Goal: Transaction & Acquisition: Purchase product/service

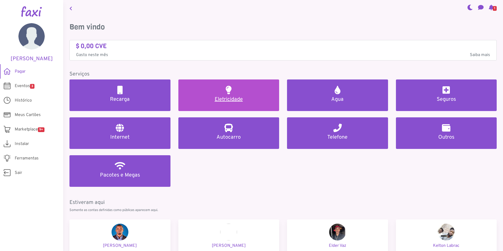
click at [245, 92] on link "Eletricidade" at bounding box center [228, 95] width 101 height 32
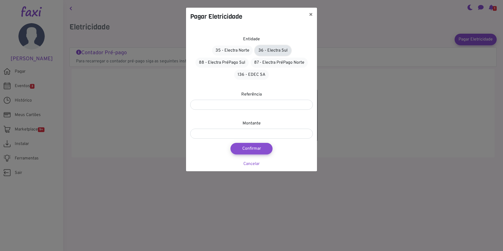
click at [285, 54] on link "36 - Electra Sul" at bounding box center [273, 50] width 36 height 10
click at [266, 51] on link "36 - Electra Sul" at bounding box center [272, 50] width 35 height 9
click at [267, 106] on input "number" at bounding box center [251, 105] width 122 height 10
click at [310, 14] on button "×" at bounding box center [310, 15] width 12 height 15
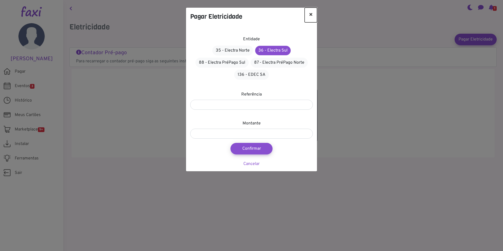
click at [310, 14] on button "×" at bounding box center [310, 15] width 12 height 15
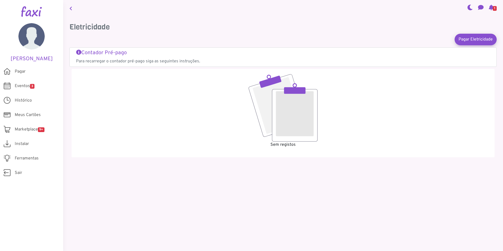
click at [115, 57] on link "Contador Pré-pago Para recarregar o contador pré-pago siga as seguintes instruç…" at bounding box center [283, 57] width 414 height 15
click at [17, 172] on span "Sair" at bounding box center [18, 173] width 7 height 6
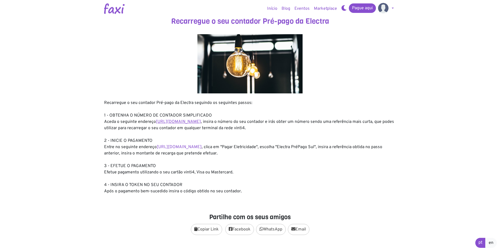
click at [197, 122] on link "https://entidadeservico.vinti4.cv/prepago" at bounding box center [178, 121] width 45 height 5
click at [201, 122] on link "https://entidadeservico.vinti4.cv/prepago" at bounding box center [178, 121] width 45 height 5
click at [192, 147] on link "https://faxi.online/bill-payment/2" at bounding box center [179, 146] width 45 height 5
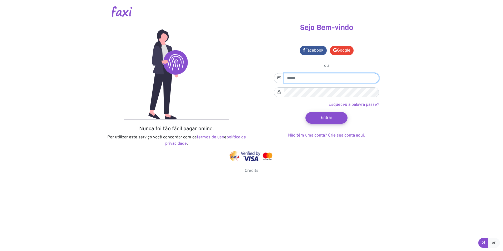
click at [296, 78] on input "email" at bounding box center [331, 78] width 95 height 10
click at [347, 48] on link "Google" at bounding box center [342, 50] width 24 height 9
